Goal: Check status

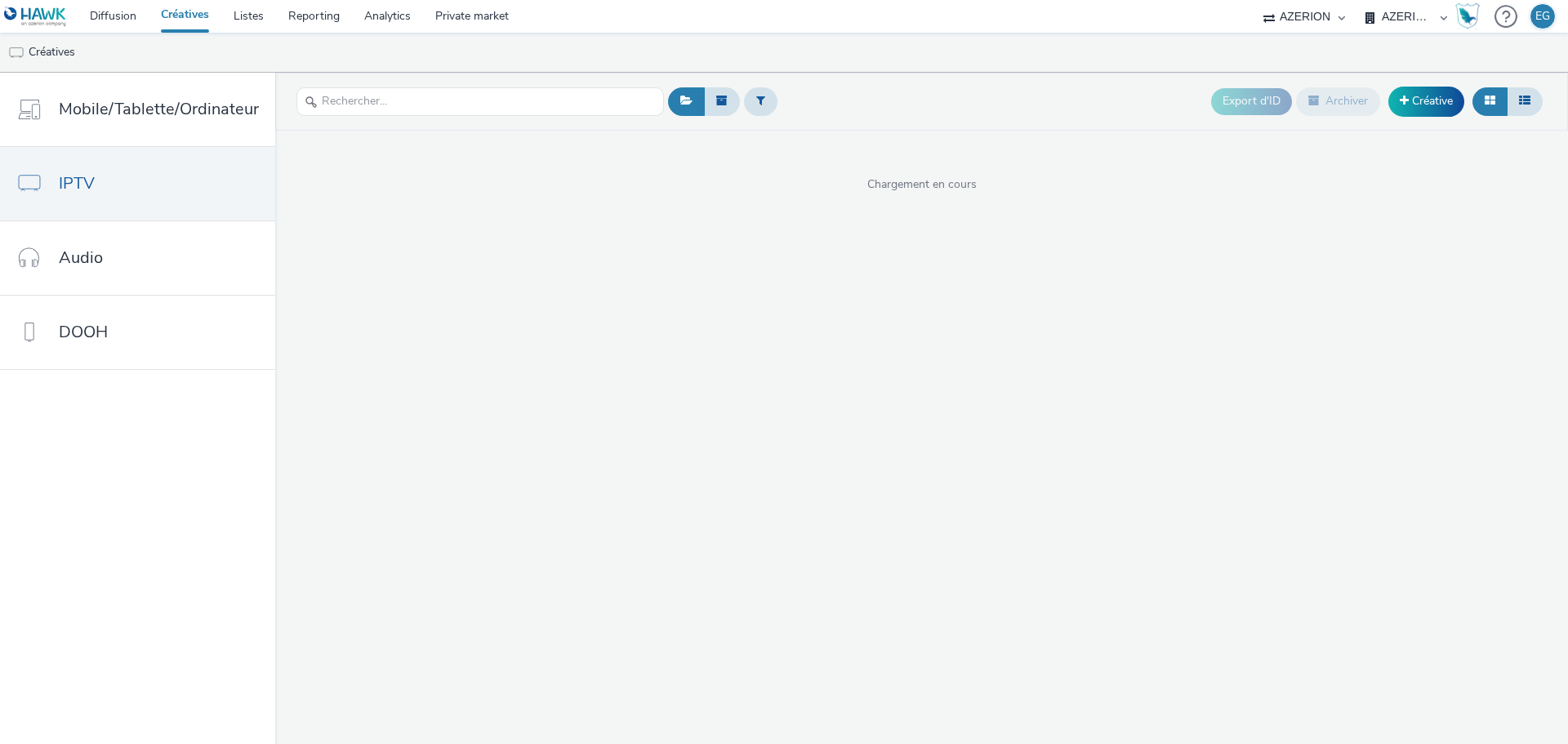
select select "79162ed7-0017-4339-93b0-3399b708648f"
click at [199, 15] on link "Créatives" at bounding box center [185, 16] width 72 height 33
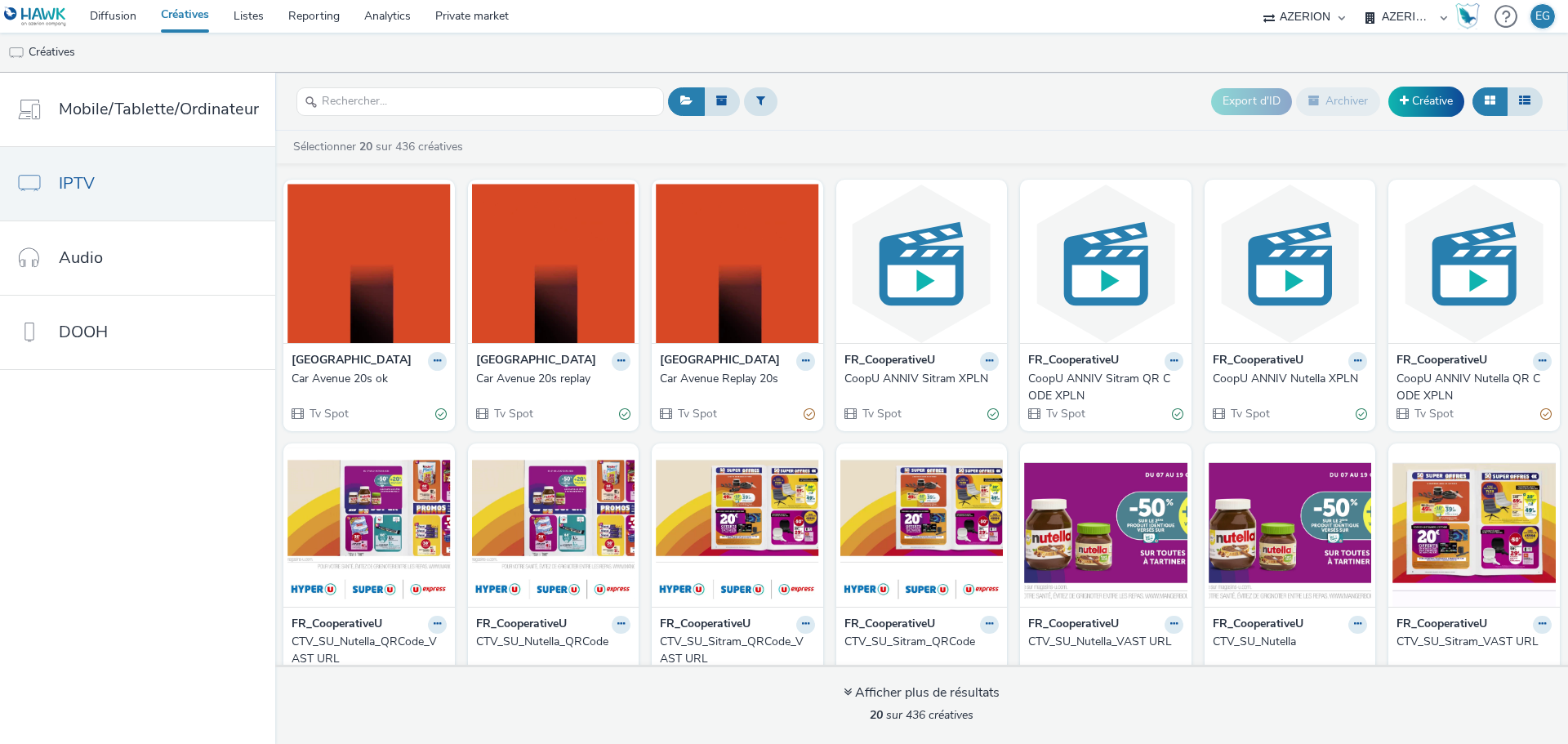
click at [779, 95] on div "Export d'ID Archiver Créative" at bounding box center [1106, 101] width 883 height 40
click at [748, 99] on button at bounding box center [761, 101] width 33 height 28
click at [811, 103] on div at bounding box center [845, 108] width 116 height 20
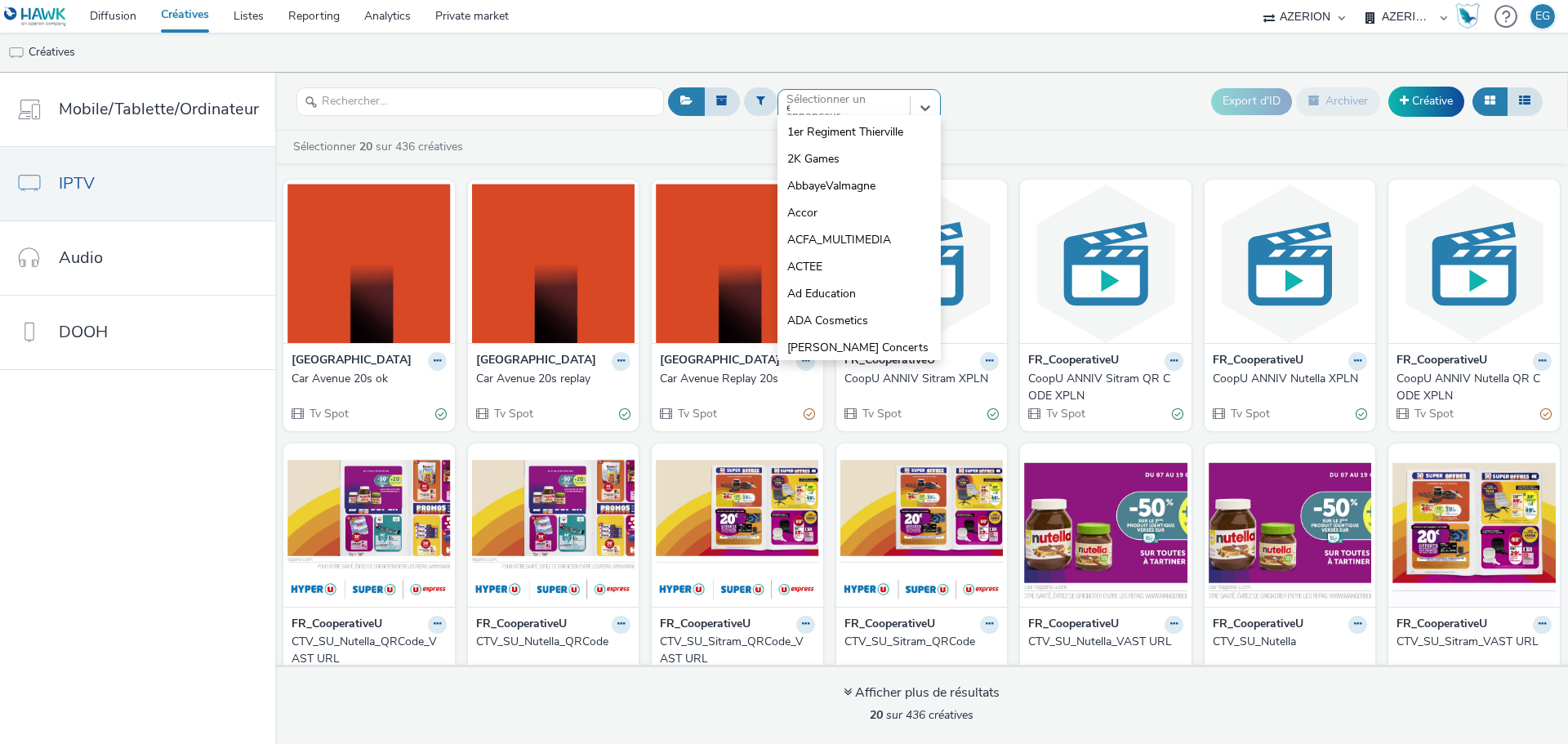
type input "eas"
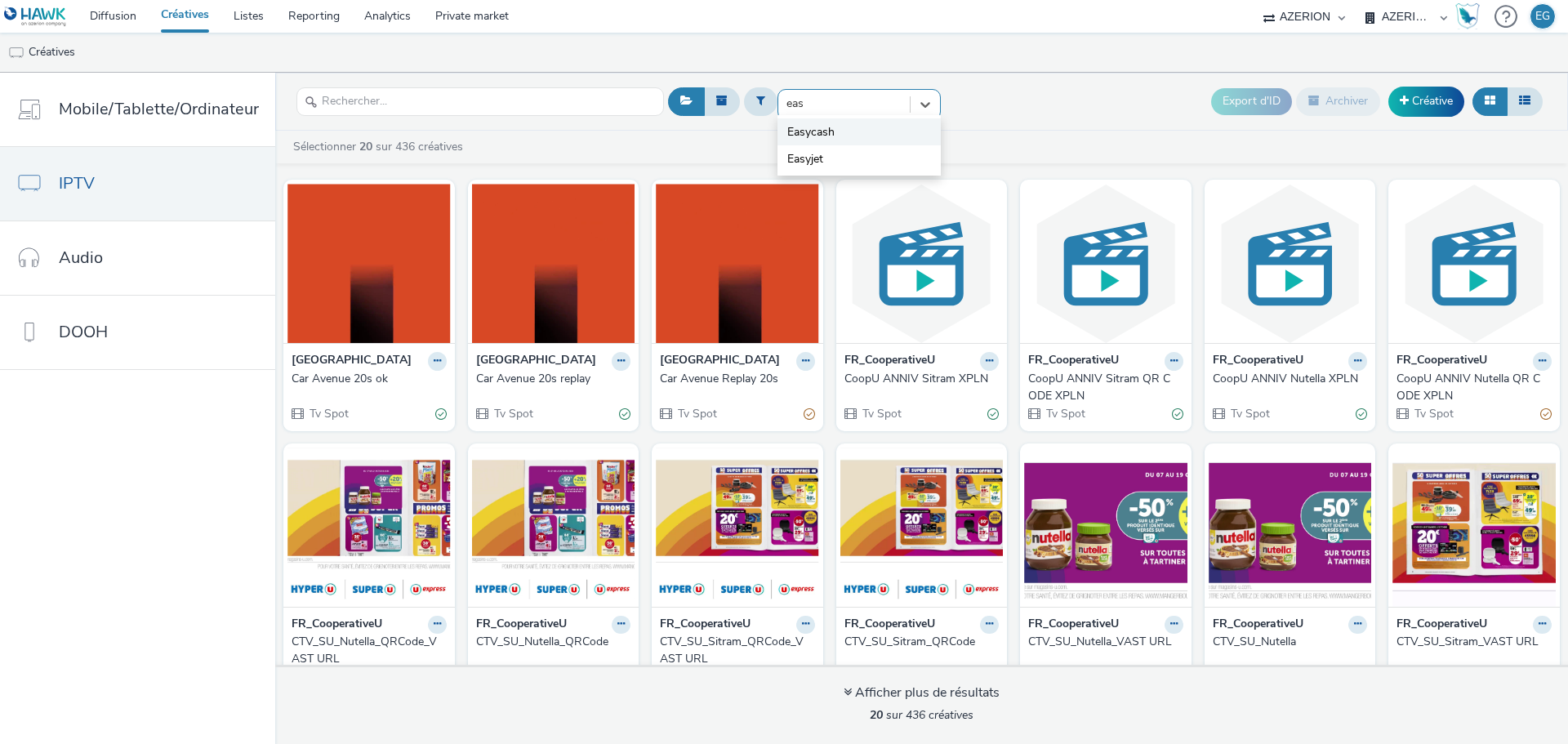
click at [817, 141] on li "Easycash" at bounding box center [859, 132] width 163 height 27
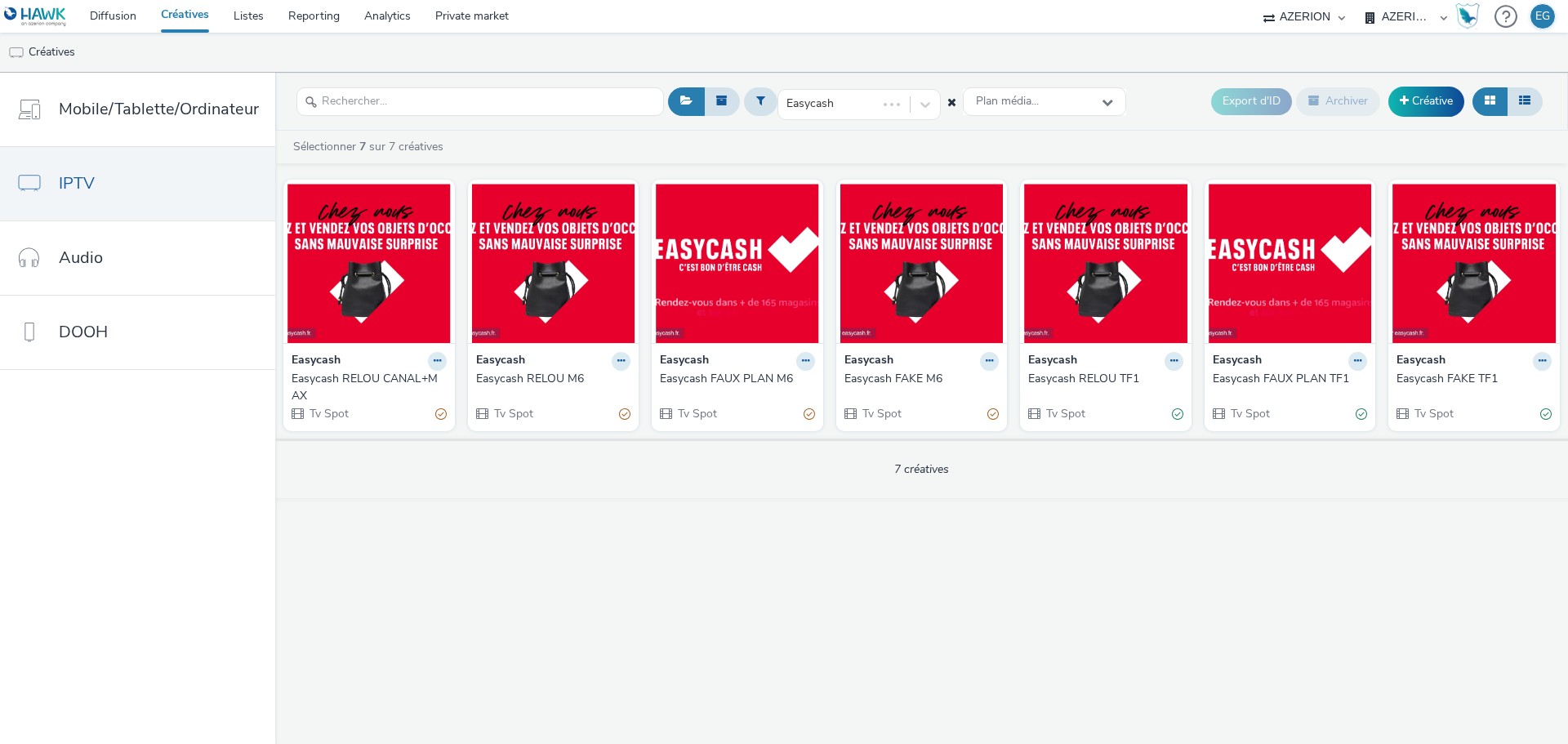
click at [344, 381] on div "Easycash RELOU CANAL+MAX" at bounding box center [366, 387] width 149 height 33
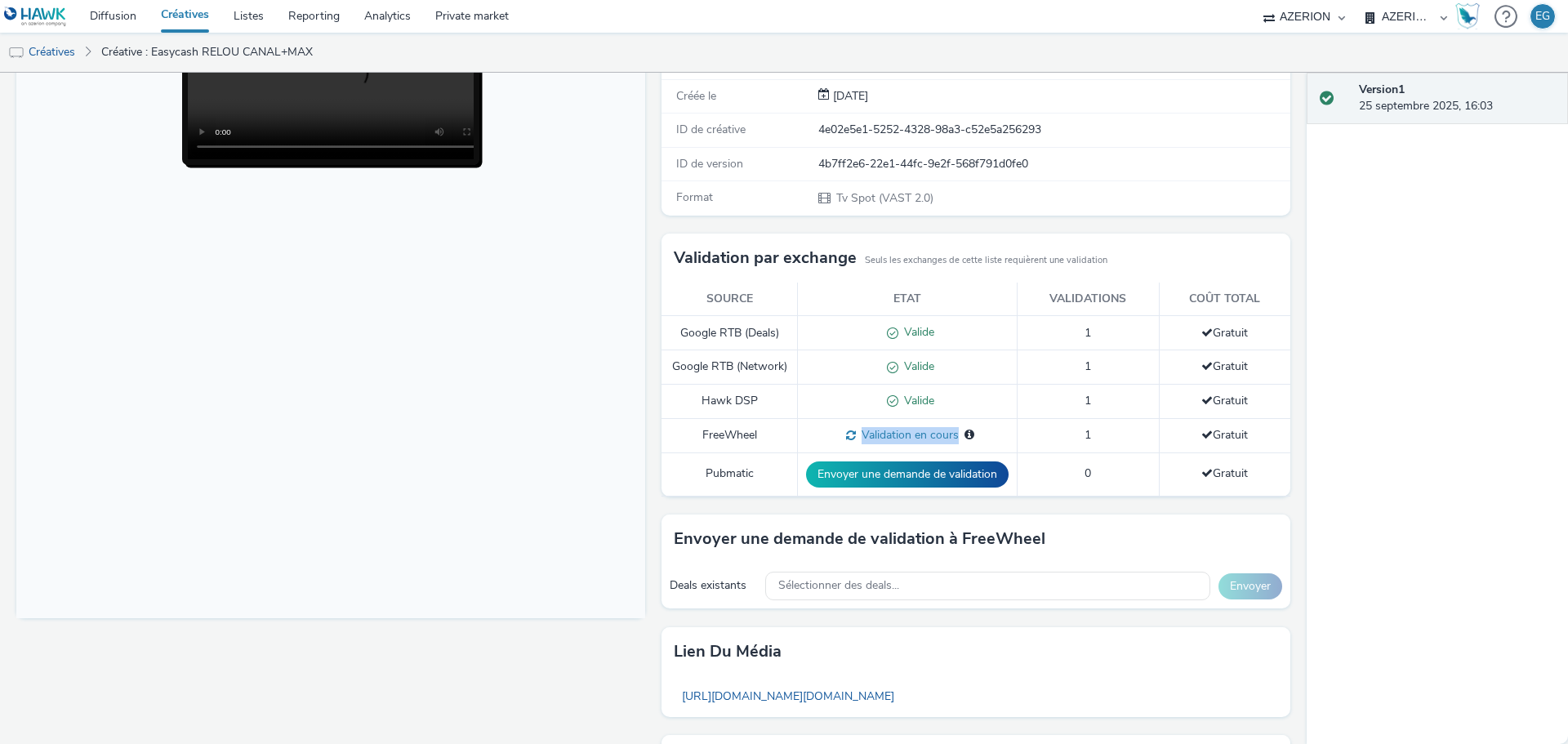
drag, startPoint x: 994, startPoint y: 436, endPoint x: 843, endPoint y: 432, distance: 151.1
click at [843, 432] on div "Validation en cours Validation en cours pour : GROUPE CANAL+ SA" at bounding box center [908, 435] width 202 height 17
click at [812, 427] on div "Validation en cours Validation en cours pour : GROUPE CANAL+ SA" at bounding box center [908, 435] width 202 height 17
click at [480, 22] on link "Private market" at bounding box center [471, 16] width 98 height 33
